Goal: Task Accomplishment & Management: Complete application form

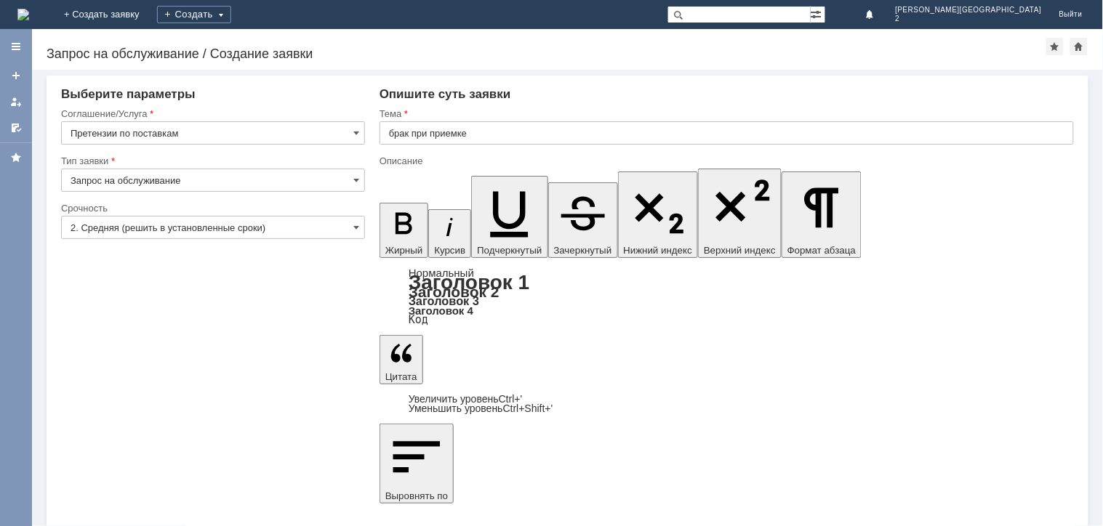
drag, startPoint x: 520, startPoint y: 4097, endPoint x: 564, endPoint y: 4122, distance: 50.1
copy body "Добрый день! при расстановке товара после приемки обнаружились повреждения: 1. …"
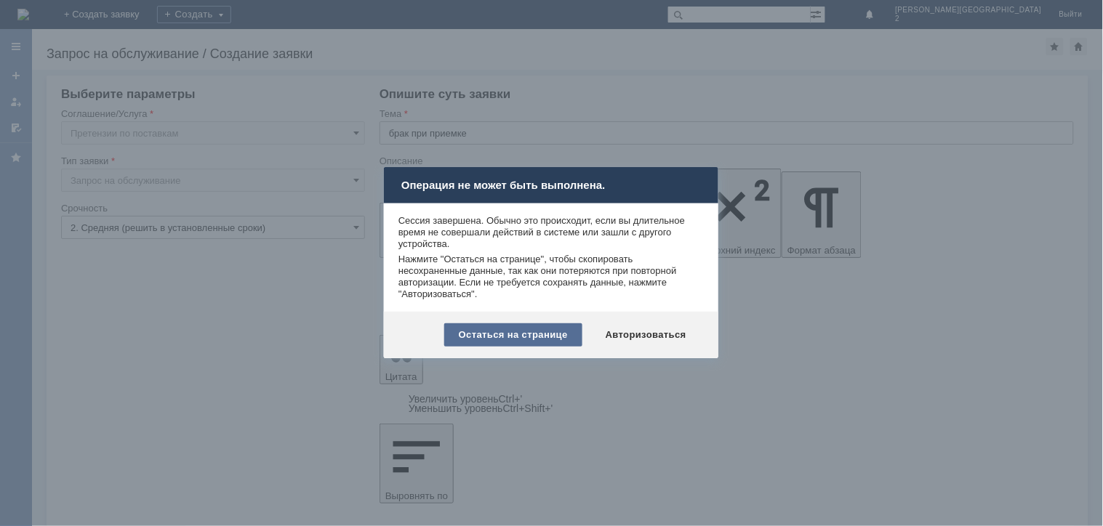
click at [497, 332] on div "Остаться на странице" at bounding box center [513, 334] width 138 height 23
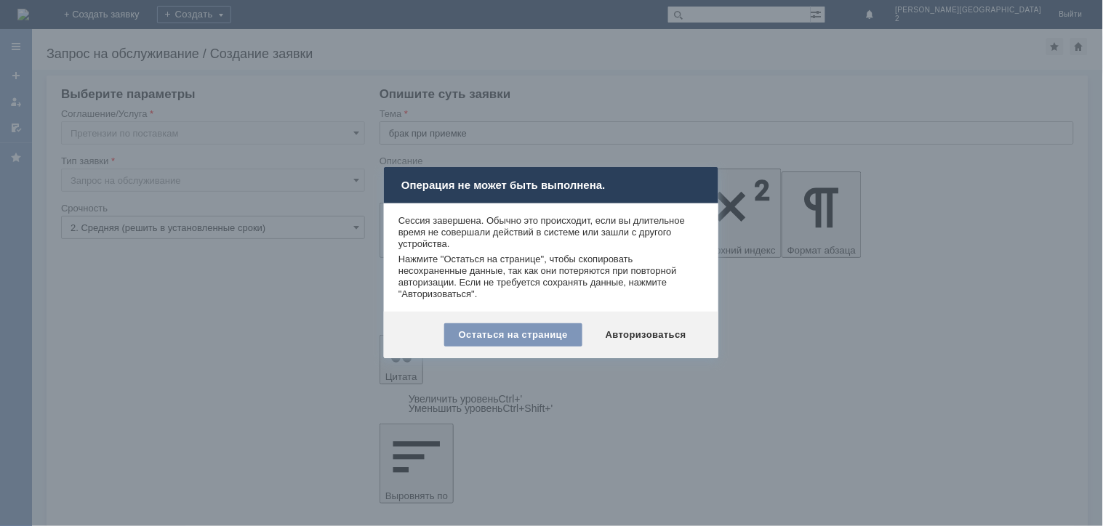
drag, startPoint x: 635, startPoint y: 340, endPoint x: 605, endPoint y: 455, distance: 118.6
click at [628, 361] on body "Идет загрузка, пожалуйста, подождите. На домашнюю + Создать заявку Создать Н.Но…" at bounding box center [551, 263] width 1103 height 526
click at [664, 331] on div "Авторизоваться" at bounding box center [646, 334] width 110 height 23
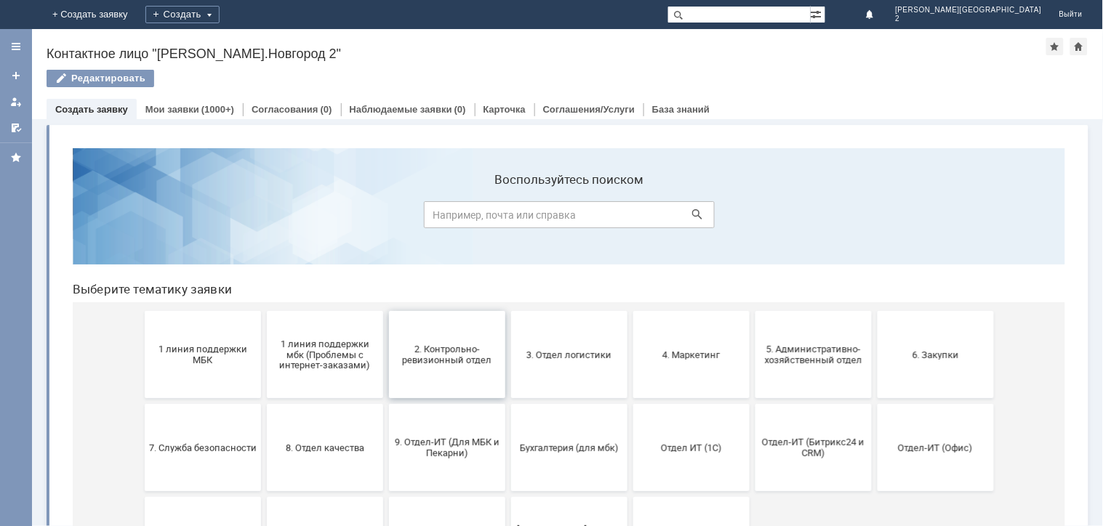
drag, startPoint x: 443, startPoint y: 368, endPoint x: 411, endPoint y: 502, distance: 137.5
click at [443, 368] on button "2. Контрольно-ревизионный отдел" at bounding box center [446, 353] width 116 height 87
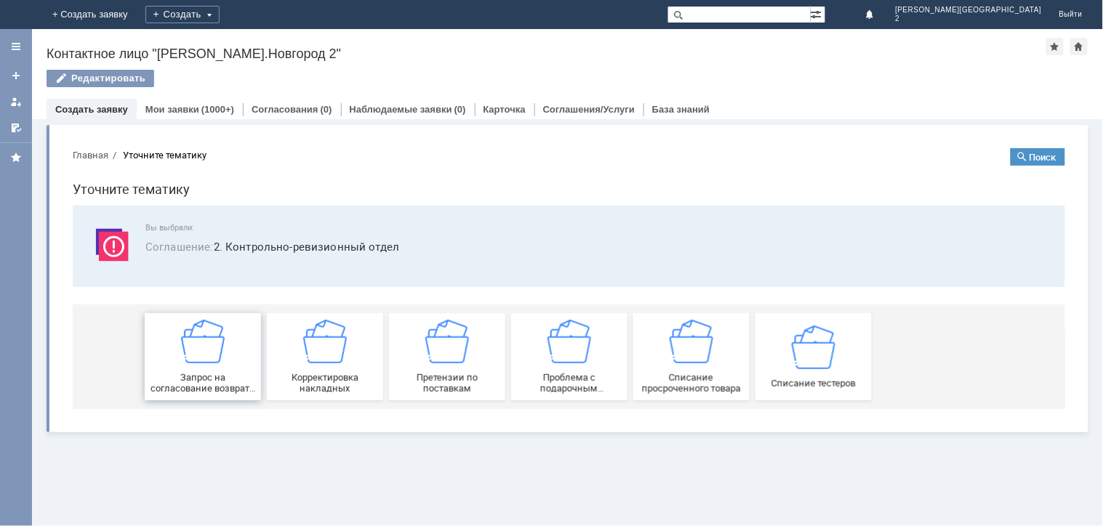
click at [193, 379] on span "Запрос на согласование возврата (д/с или товара)" at bounding box center [202, 382] width 108 height 22
click at [440, 359] on img at bounding box center [446, 341] width 44 height 44
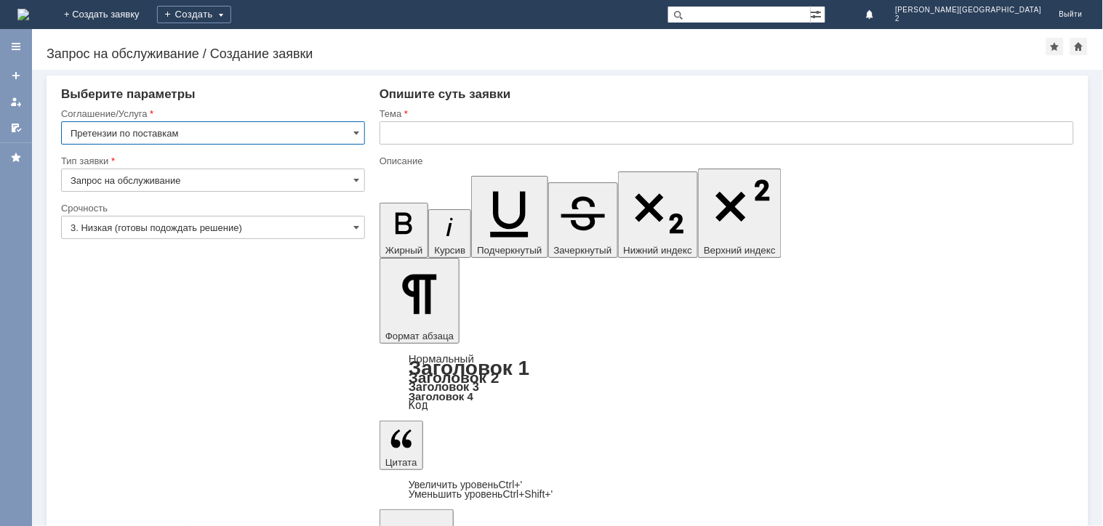
click at [453, 127] on input "text" at bounding box center [726, 132] width 694 height 23
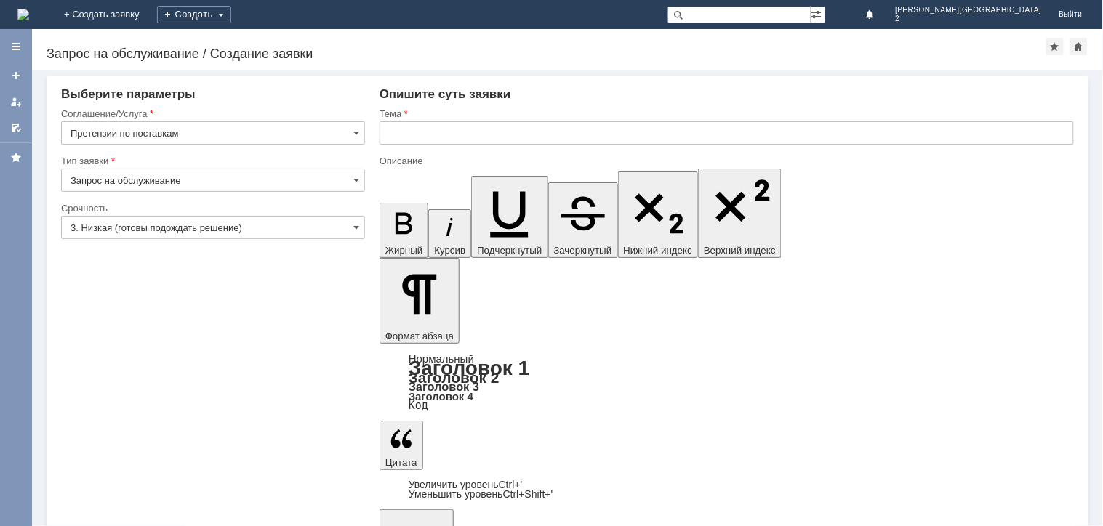
click at [466, 133] on input "text" at bounding box center [726, 132] width 694 height 23
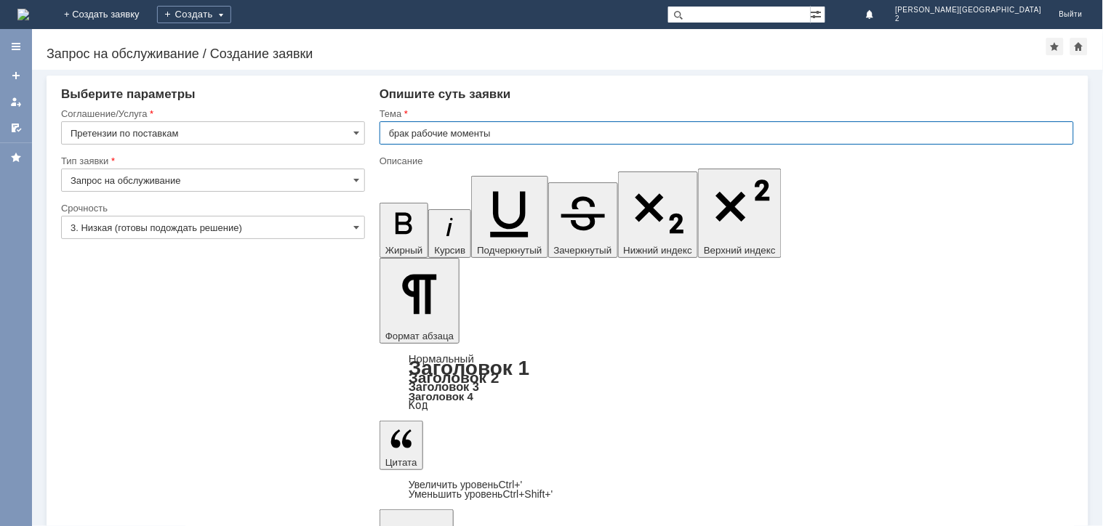
type input "брак рабочие моменты"
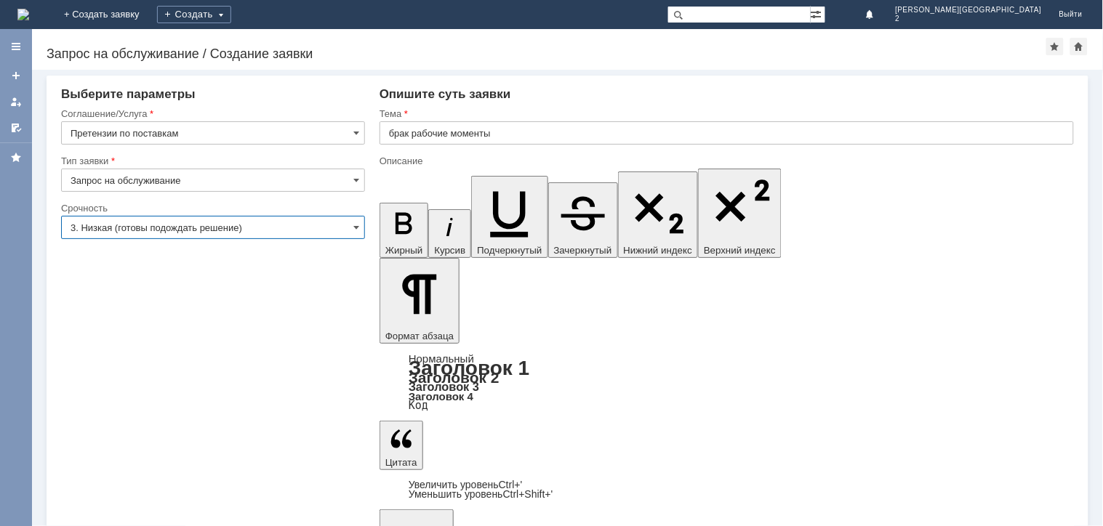
click at [173, 231] on input "3. Низкая (готовы подождать решение)" at bounding box center [213, 227] width 304 height 23
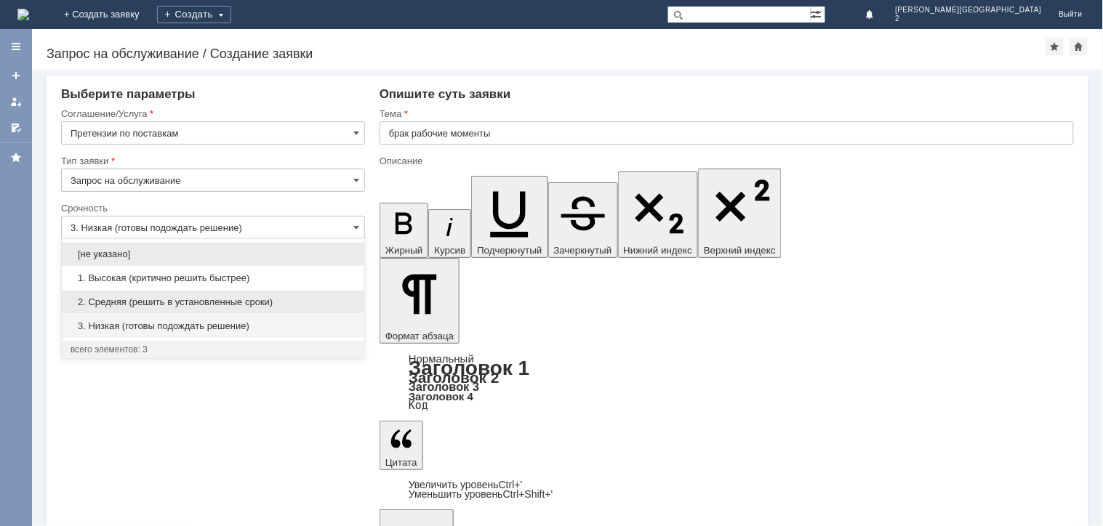
click at [158, 305] on span "2. Средняя (решить в установленные сроки)" at bounding box center [212, 303] width 285 height 12
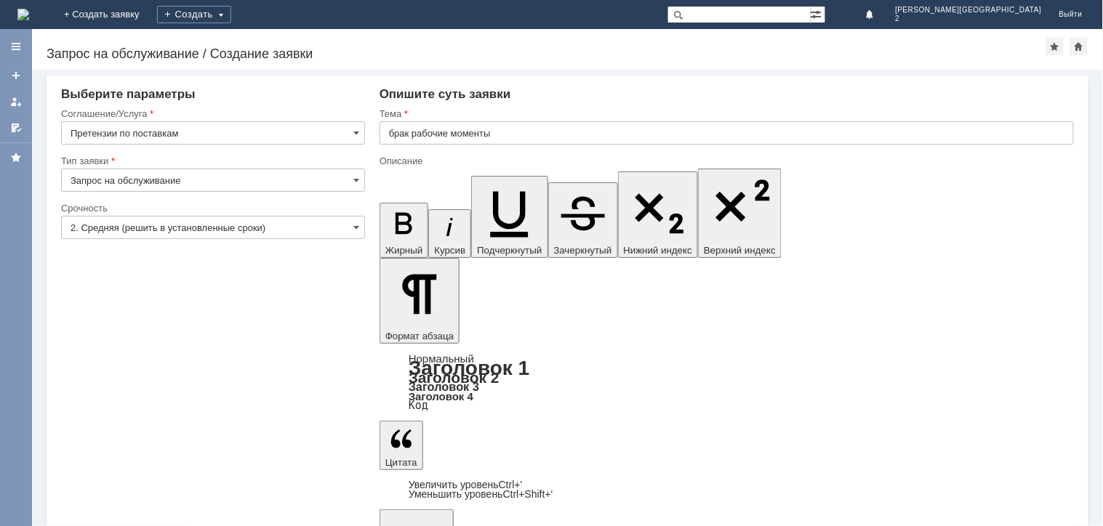
type input "2. Средняя (решить в установленные сроки)"
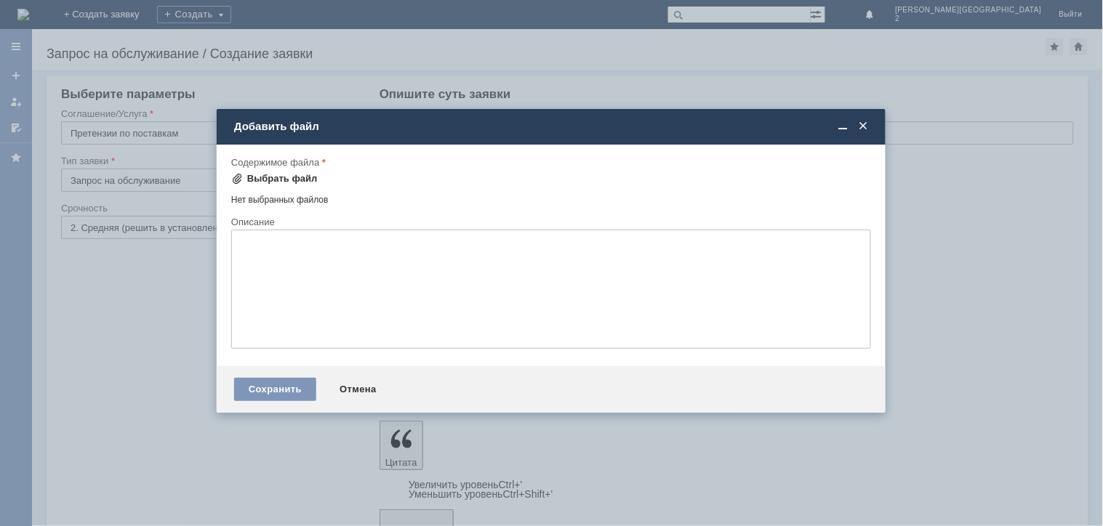
click at [262, 180] on div "Выбрать файл" at bounding box center [282, 179] width 70 height 12
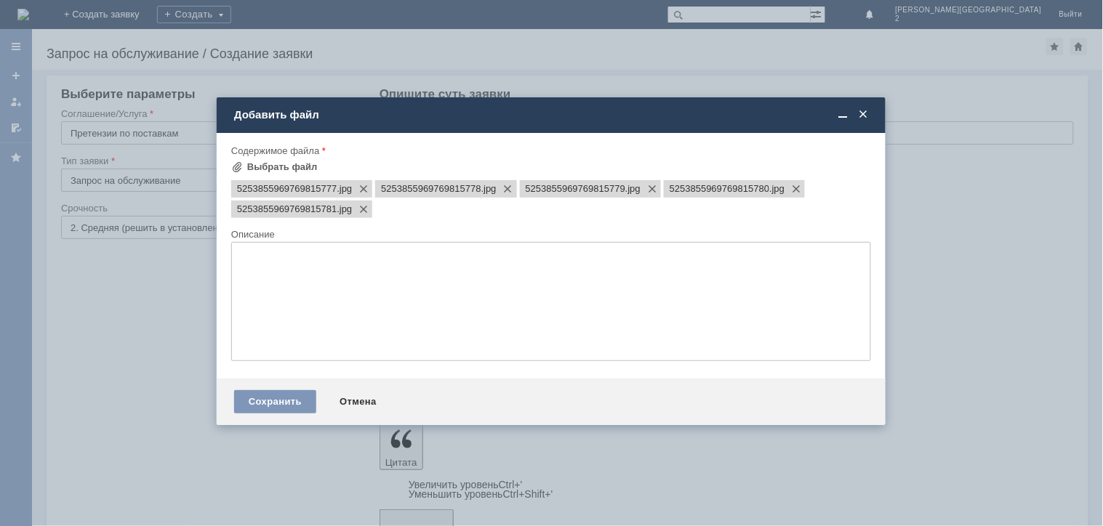
click at [280, 420] on div "Сохранить Отмена" at bounding box center [551, 402] width 669 height 47
click at [280, 419] on div "Сохранить Отмена" at bounding box center [551, 402] width 669 height 47
click at [276, 414] on div "Сохранить" at bounding box center [275, 401] width 82 height 23
